Goal: Task Accomplishment & Management: Manage account settings

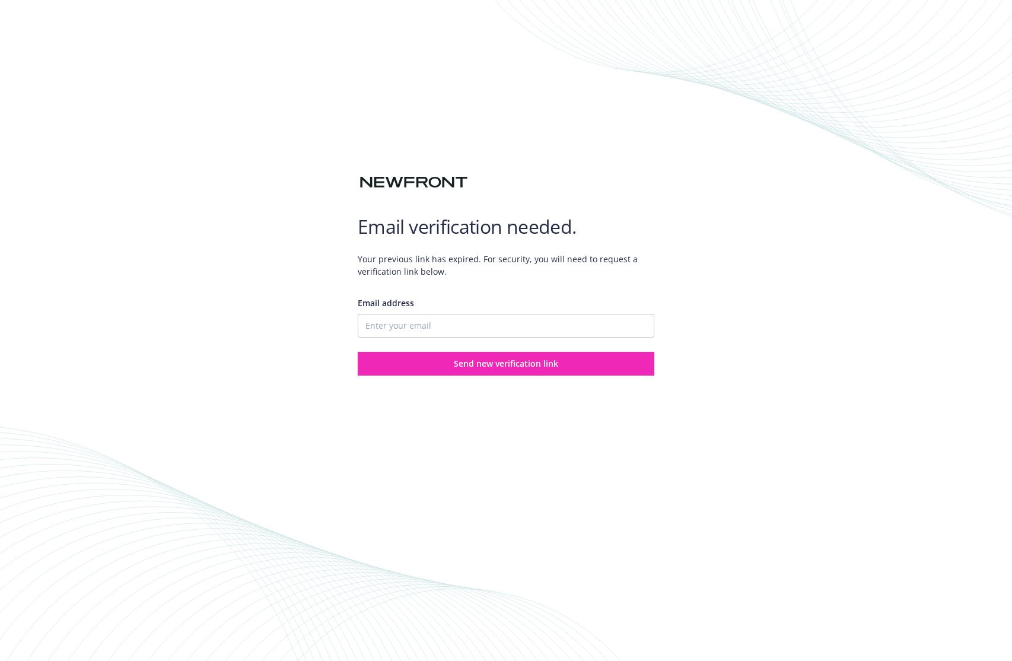
click at [410, 176] on img at bounding box center [414, 182] width 112 height 21
click at [621, 77] on div "Email verification needed. Your previous link has expired. For security, you wi…" at bounding box center [506, 330] width 1012 height 661
click at [433, 26] on div "Email verification needed. Your previous link has expired. For security, you wi…" at bounding box center [506, 330] width 1012 height 661
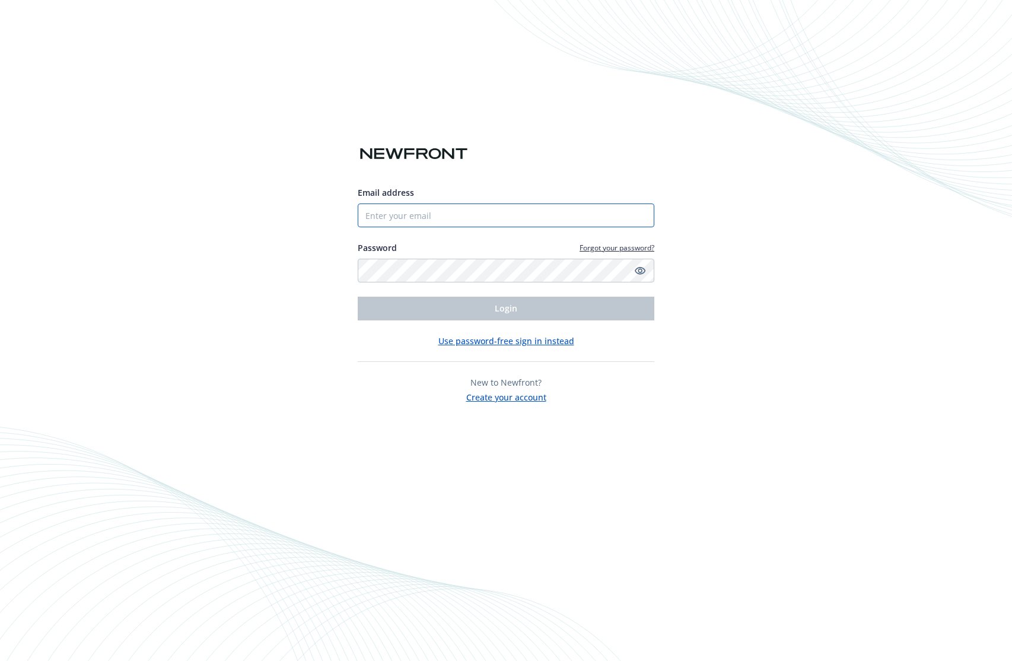
click at [489, 220] on input "Email address" at bounding box center [506, 216] width 297 height 24
click at [424, 221] on input "Email address" at bounding box center [506, 216] width 297 height 24
type input "Zack@jtactical.com"
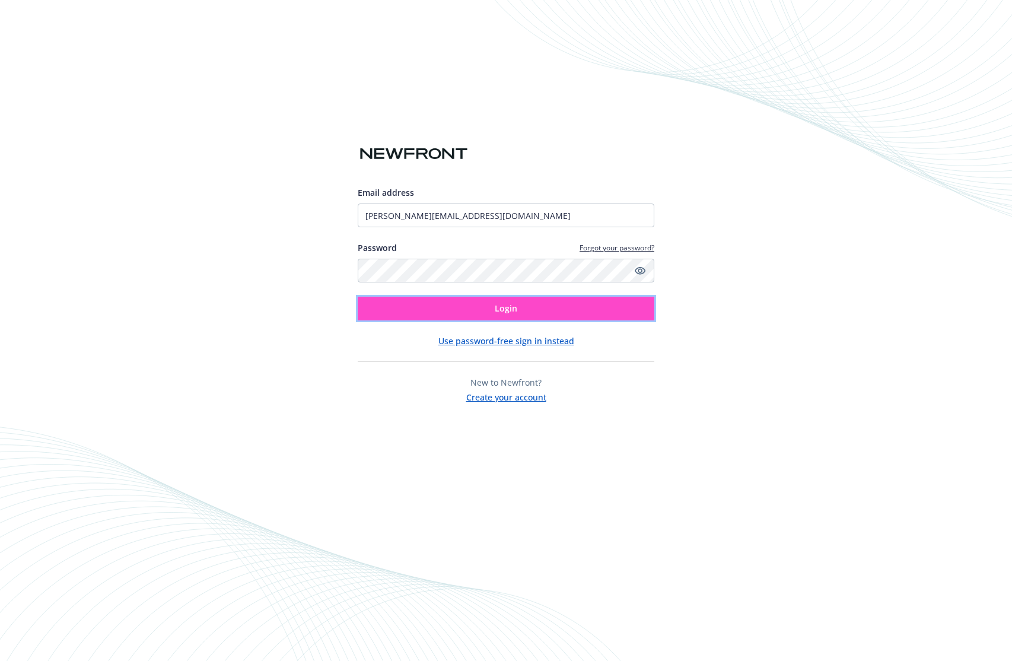
click at [454, 304] on button "Login" at bounding box center [506, 309] width 297 height 24
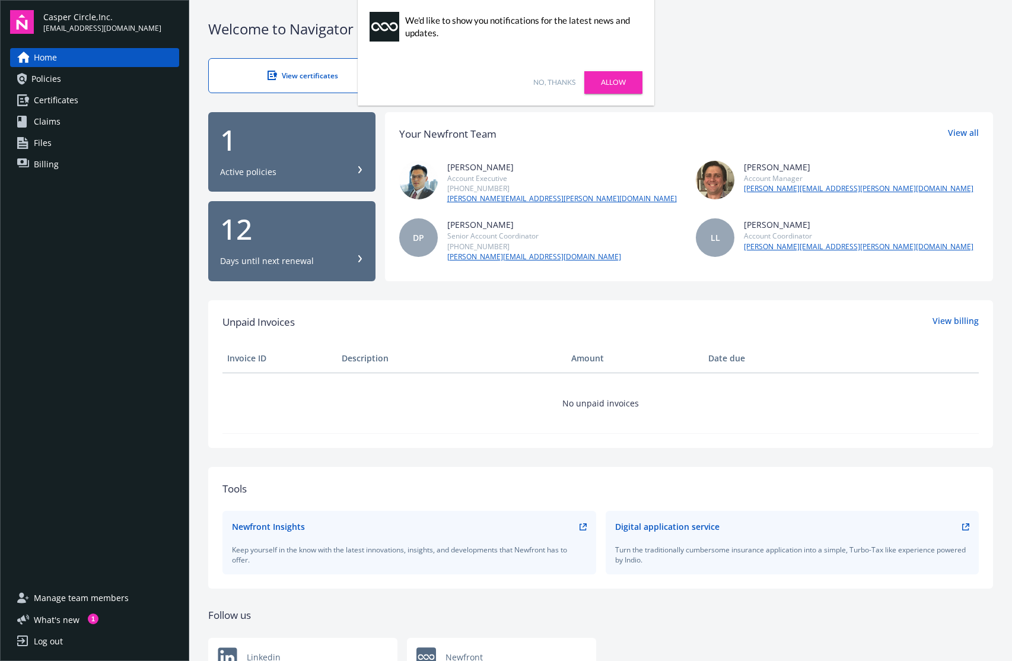
click at [555, 75] on div "No, thanks Allow" at bounding box center [506, 82] width 297 height 46
click at [626, 85] on link "Allow" at bounding box center [613, 82] width 58 height 23
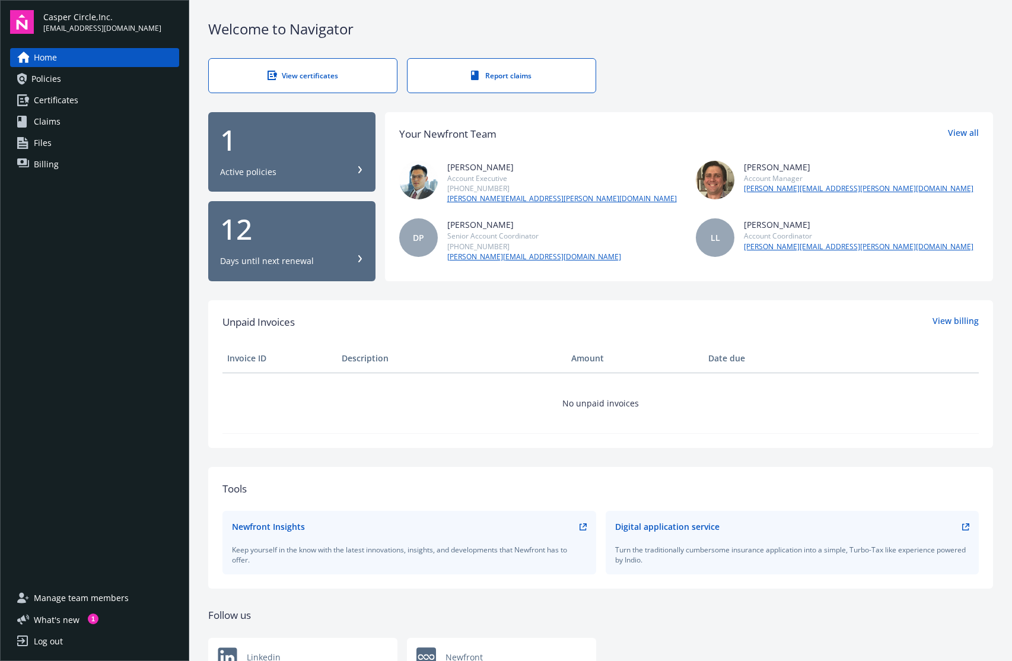
click at [343, 241] on div "12" at bounding box center [292, 229] width 144 height 28
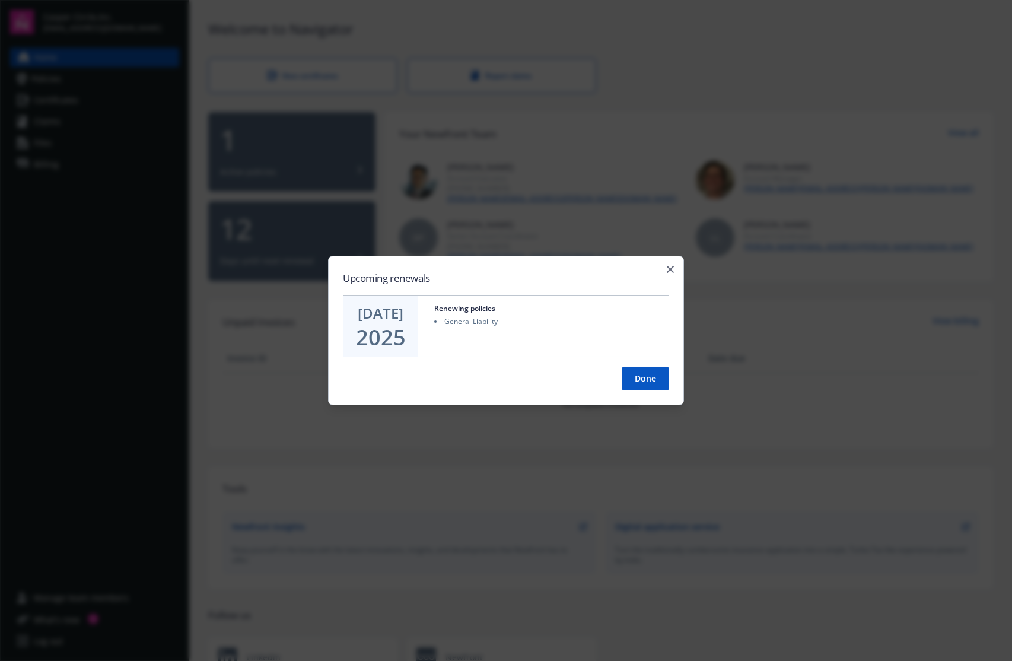
click at [649, 377] on button "Done" at bounding box center [645, 379] width 47 height 24
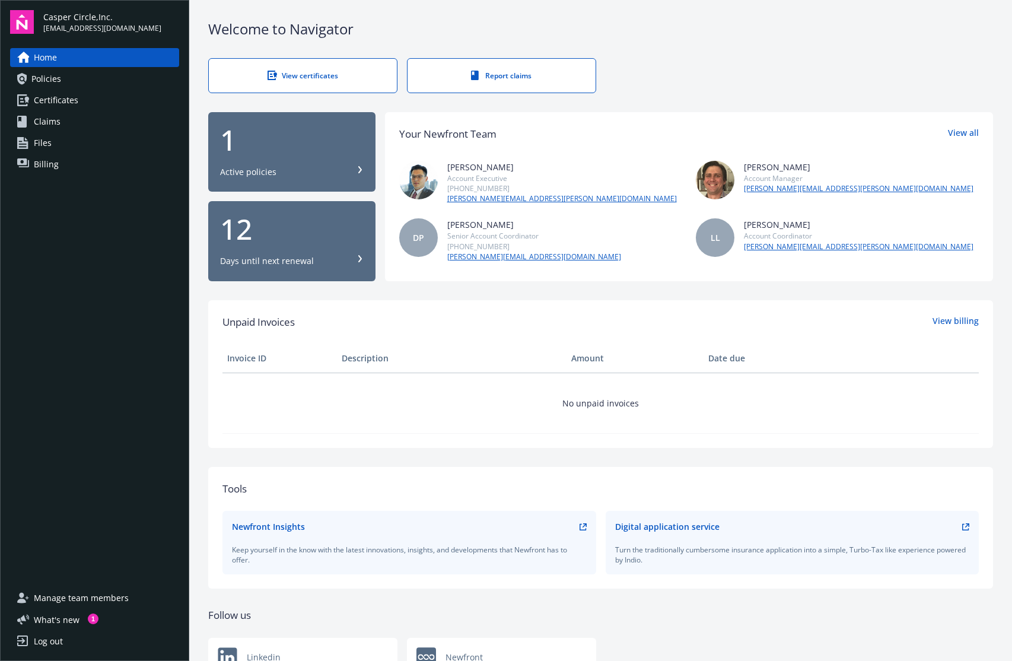
click at [696, 75] on div "View certificates Report claims" at bounding box center [600, 75] width 785 height 35
